Goal: Task Accomplishment & Management: Manage account settings

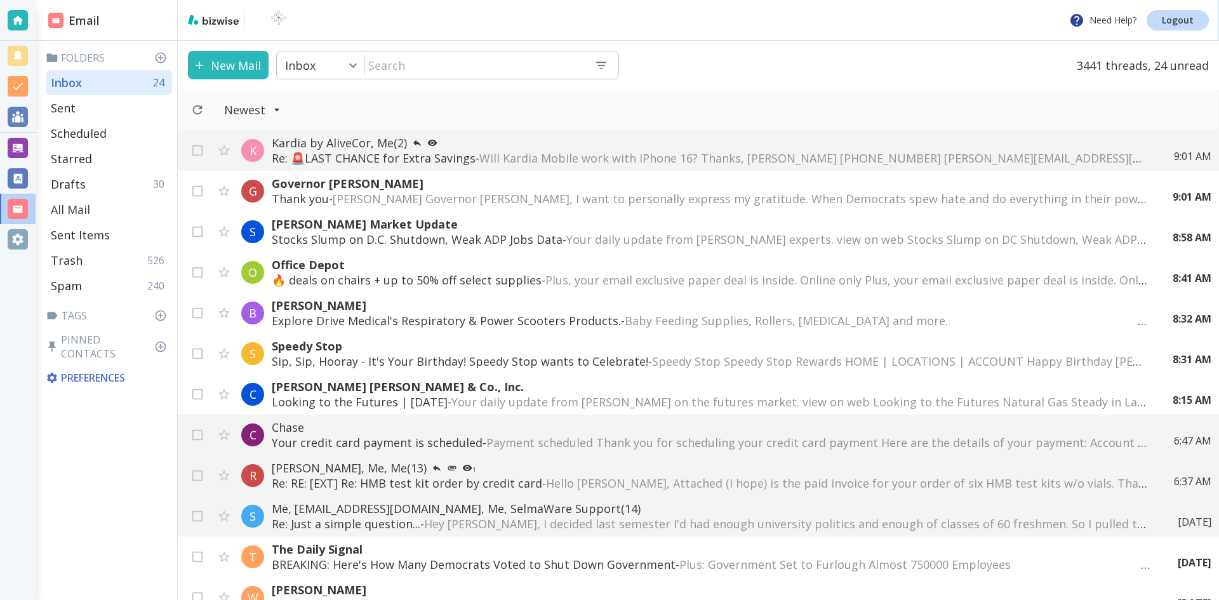
click at [79, 210] on p "All Mail" at bounding box center [70, 209] width 39 height 15
type input "5"
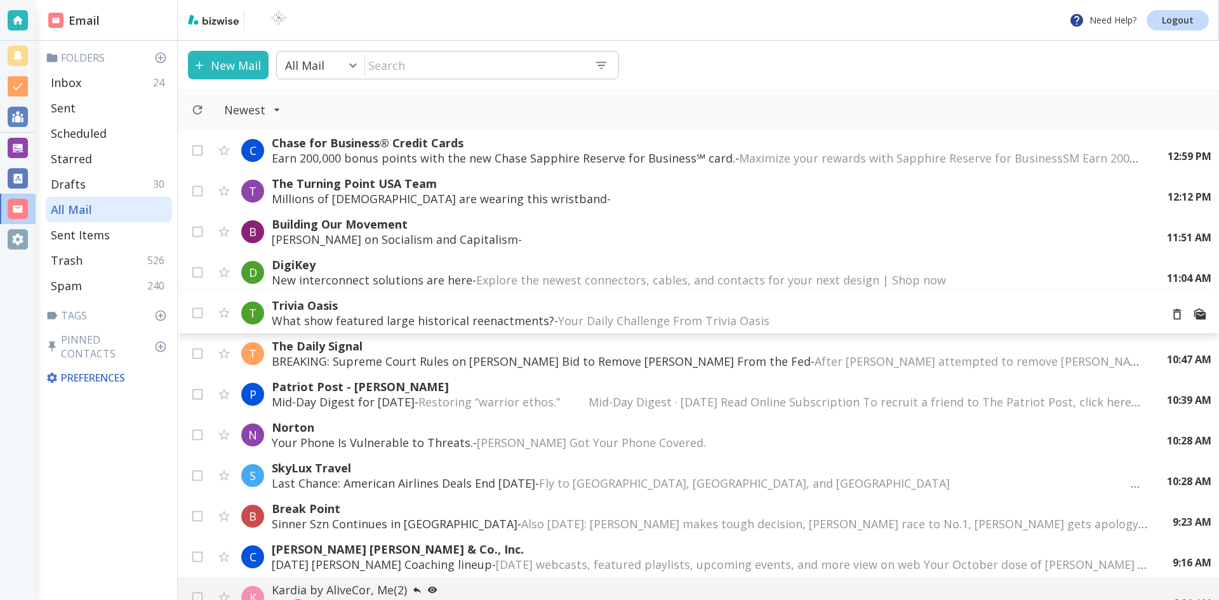
click at [442, 316] on p "What show featured large historical reenactments? - Your Daily Challenge From T…" at bounding box center [711, 320] width 878 height 15
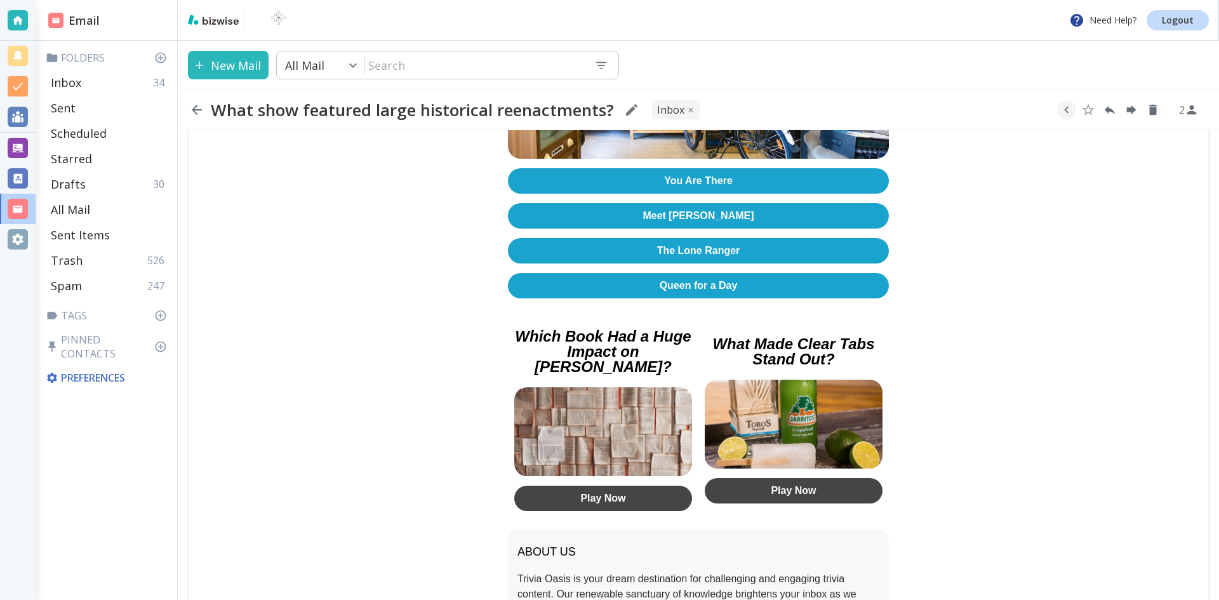
scroll to position [381, 0]
click at [690, 173] on link "You Are There" at bounding box center [698, 180] width 381 height 25
click at [199, 107] on icon "button" at bounding box center [196, 109] width 15 height 15
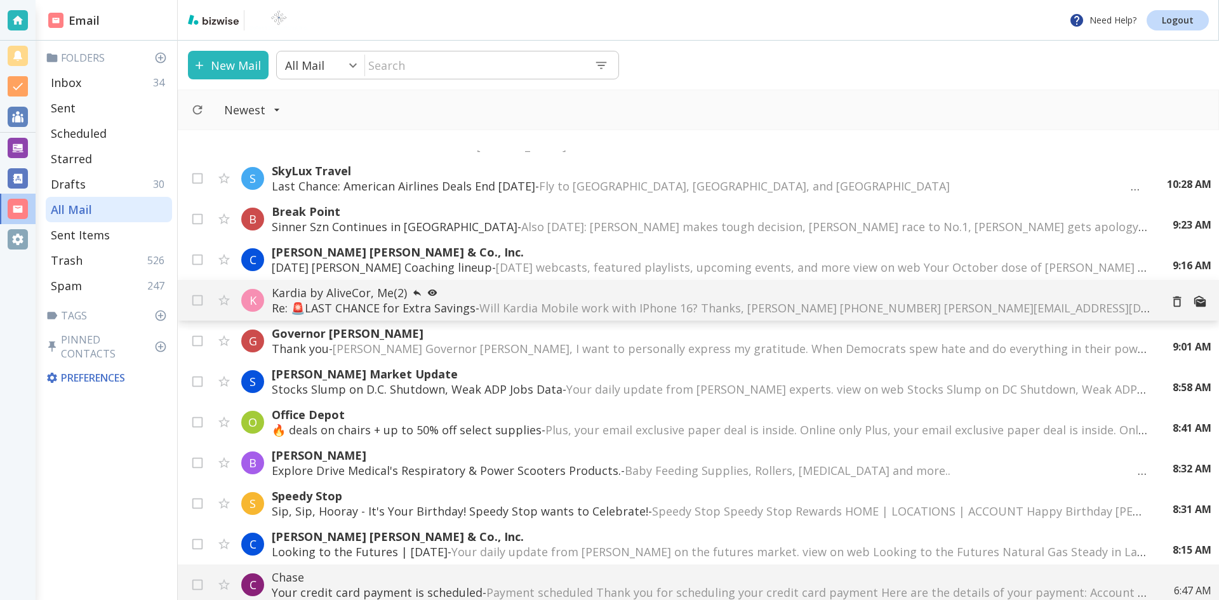
scroll to position [381, 0]
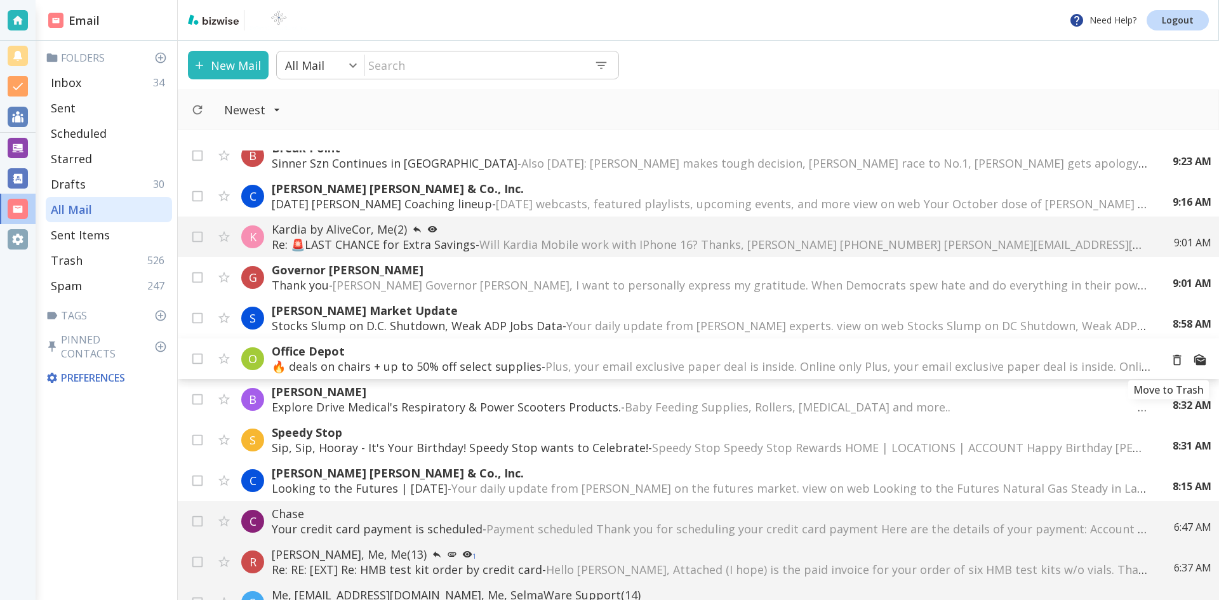
click at [1170, 360] on icon "Move to Trash" at bounding box center [1177, 360] width 14 height 14
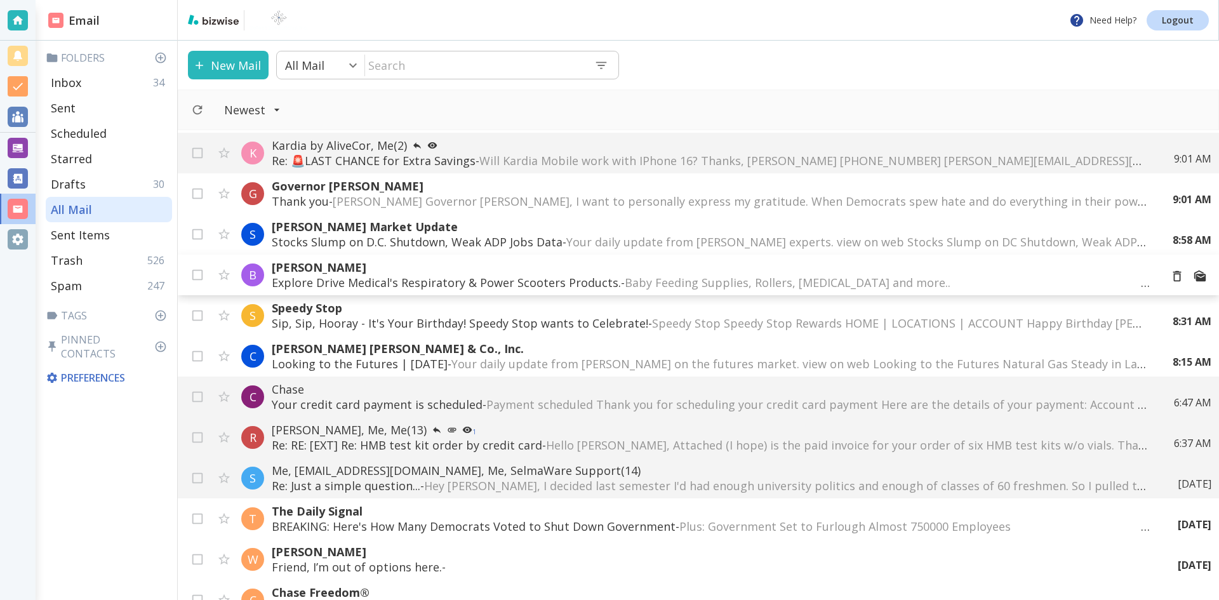
scroll to position [508, 0]
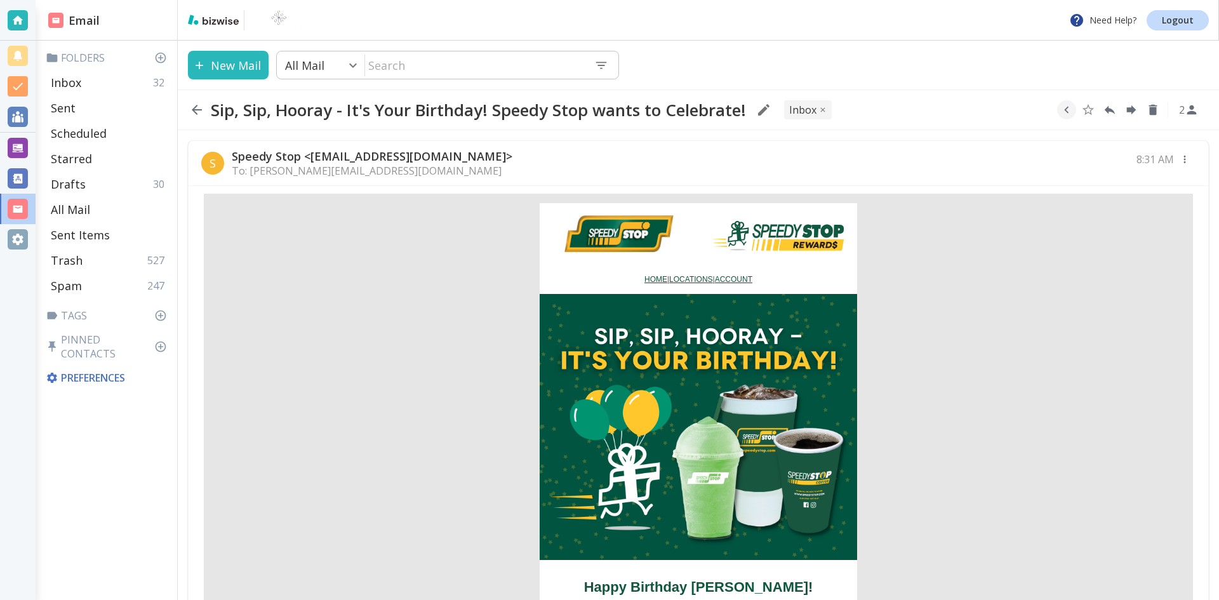
click at [195, 107] on icon "button" at bounding box center [197, 110] width 10 height 10
